Goal: Task Accomplishment & Management: Use online tool/utility

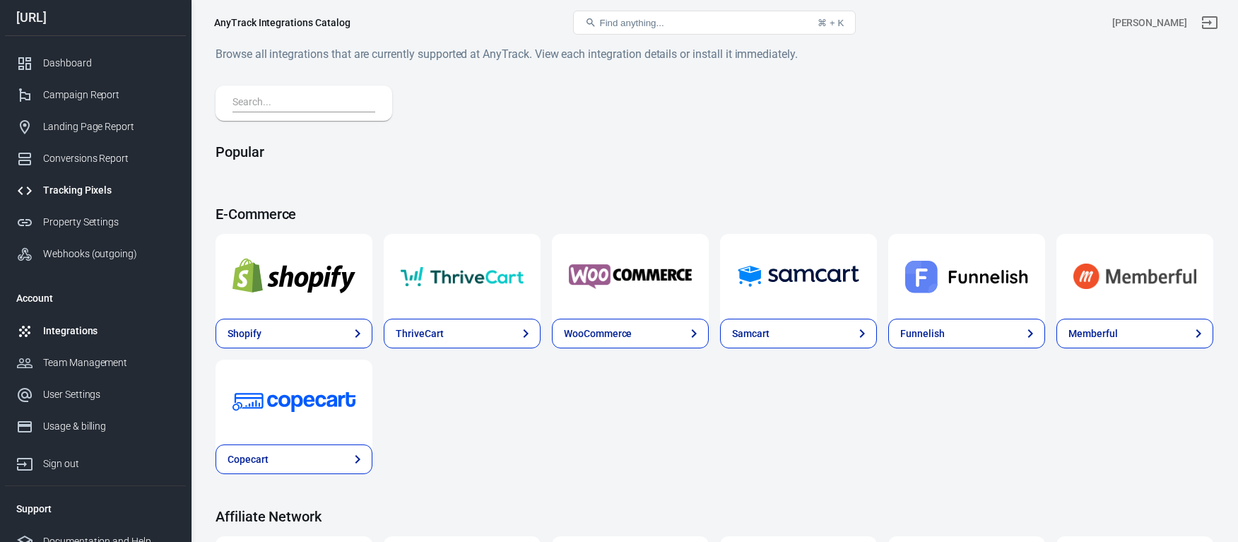
click at [101, 192] on div "Tracking Pixels" at bounding box center [108, 190] width 131 height 15
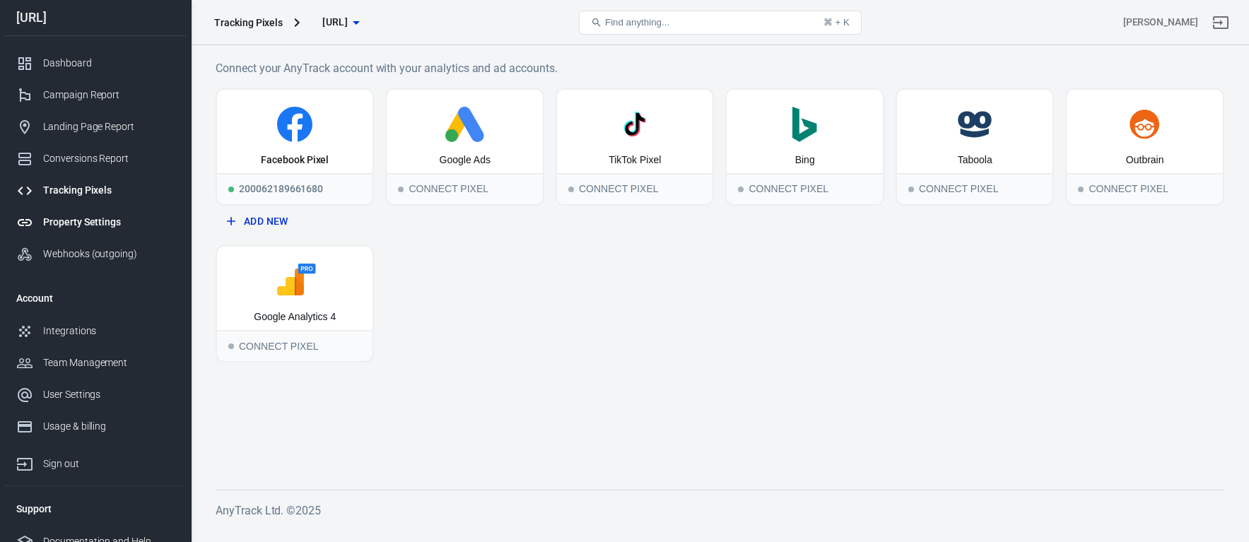
click at [88, 224] on div "Property Settings" at bounding box center [108, 222] width 131 height 15
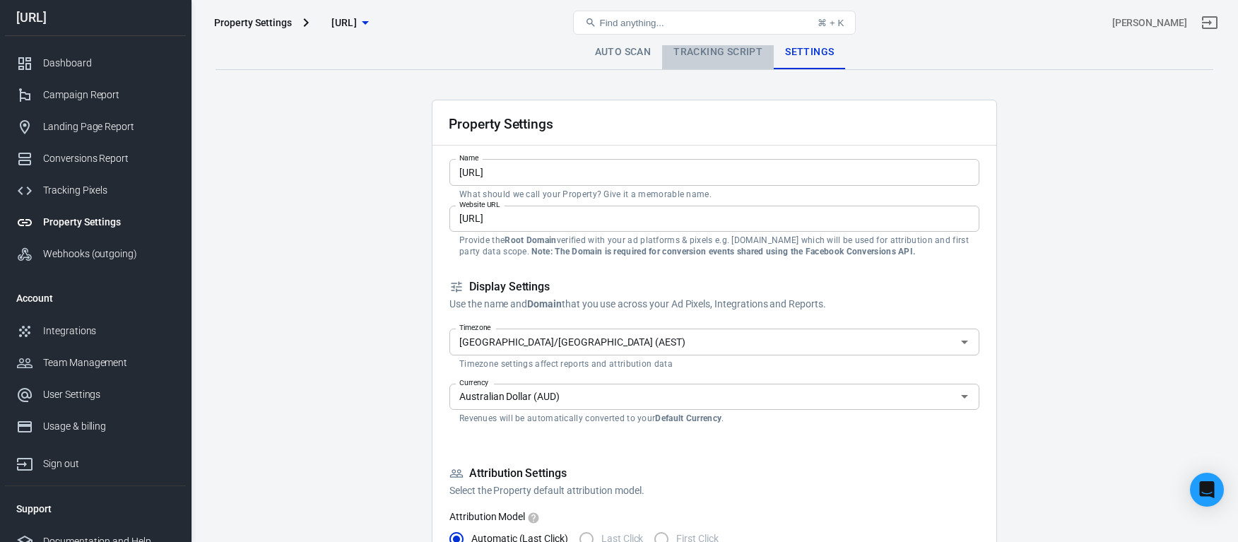
click at [718, 63] on link "Tracking Script" at bounding box center [718, 52] width 112 height 34
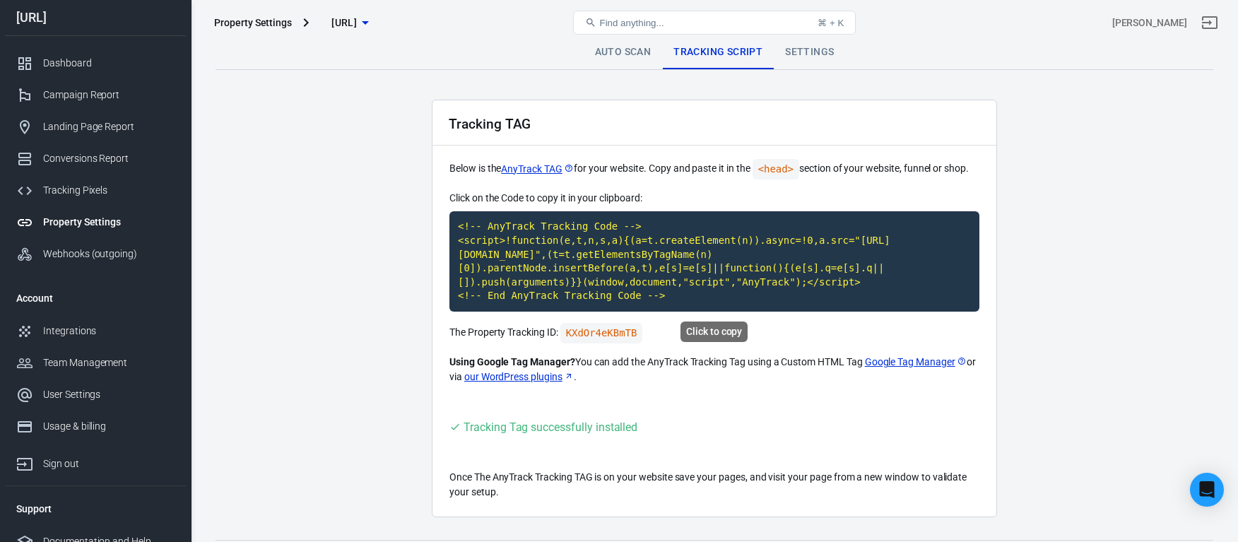
click at [675, 266] on code "<!-- AnyTrack Tracking Code --> <script>!function(e,t,n,s,a){(a=t.createElement…" at bounding box center [714, 261] width 530 height 100
